Goal: Task Accomplishment & Management: Complete application form

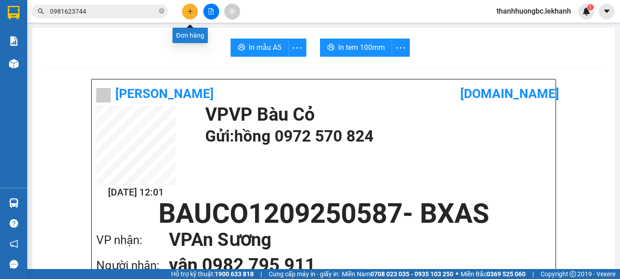
click at [185, 13] on button at bounding box center [190, 12] width 16 height 16
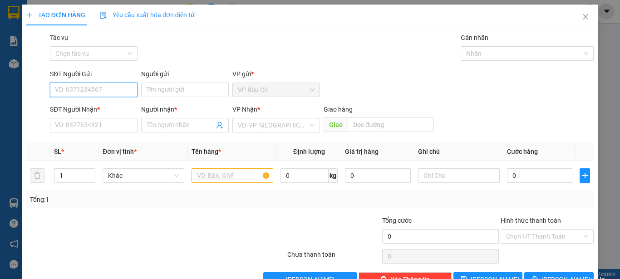
click at [92, 89] on input "SĐT Người Gửi" at bounding box center [94, 90] width 88 height 15
type input "0986590752"
click at [90, 106] on div "0986590752 - NHA KHOA HAPPY" at bounding box center [102, 108] width 94 height 10
type input "NHA KHOA HAPPY"
type input "0983344428"
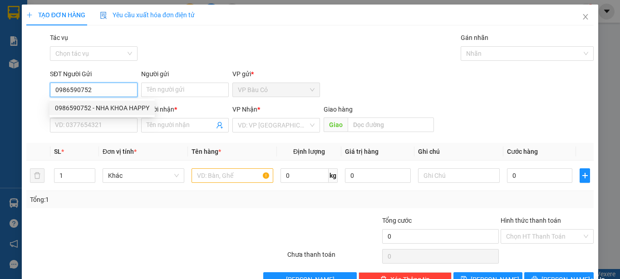
type input "LABO ĐỨC PHÁT"
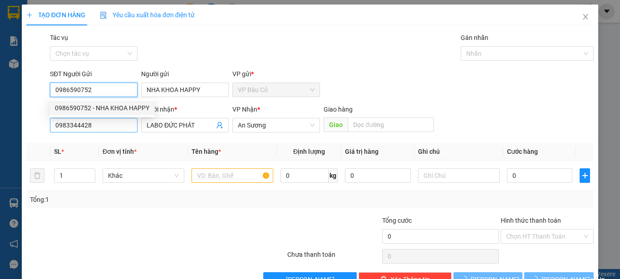
type input "30.000"
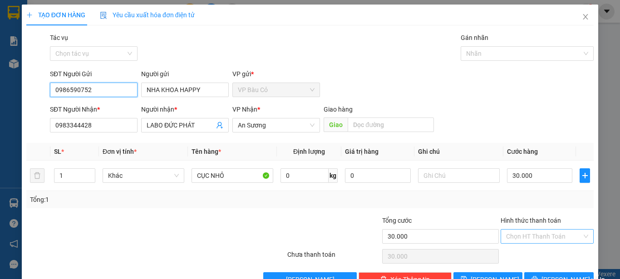
type input "0986590752"
click at [529, 239] on input "Hình thức thanh toán" at bounding box center [544, 237] width 76 height 14
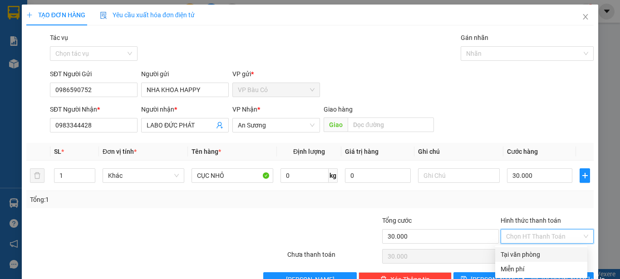
click at [525, 252] on div "Tại văn phòng" at bounding box center [541, 255] width 81 height 10
type input "0"
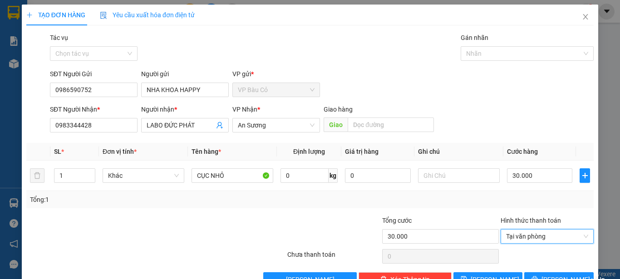
scroll to position [25, 0]
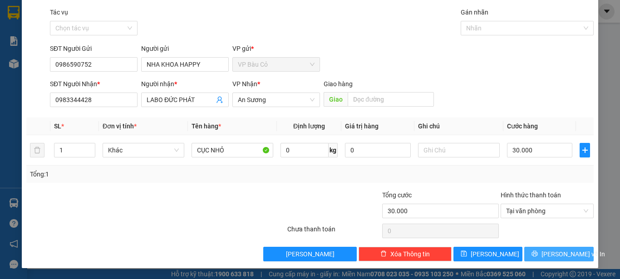
click at [536, 250] on button "[PERSON_NAME] và In" at bounding box center [558, 254] width 69 height 15
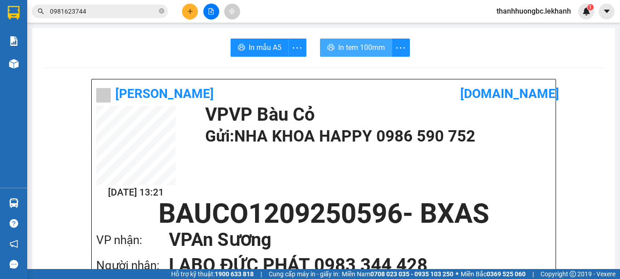
click at [353, 54] on button "In tem 100mm" at bounding box center [356, 48] width 72 height 18
